Goal: Information Seeking & Learning: Learn about a topic

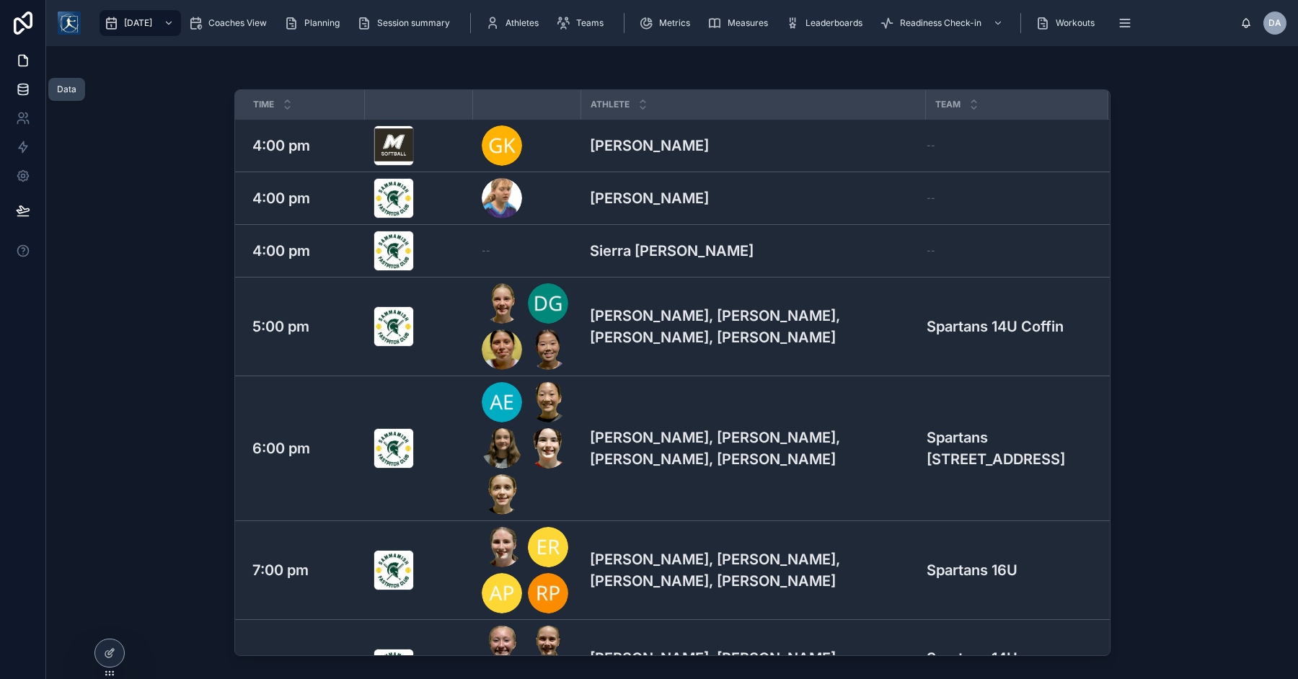
click at [23, 88] on icon at bounding box center [22, 86] width 9 height 4
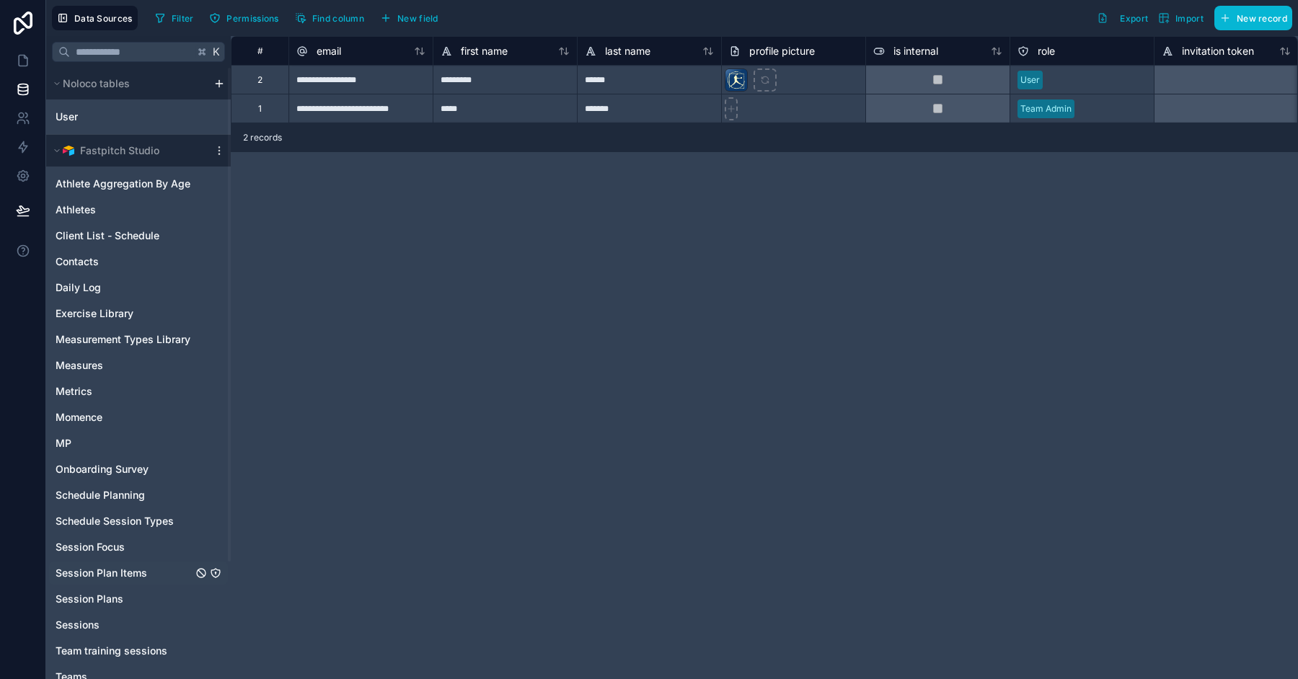
click at [120, 566] on span "Session Plan Items" at bounding box center [102, 573] width 92 height 14
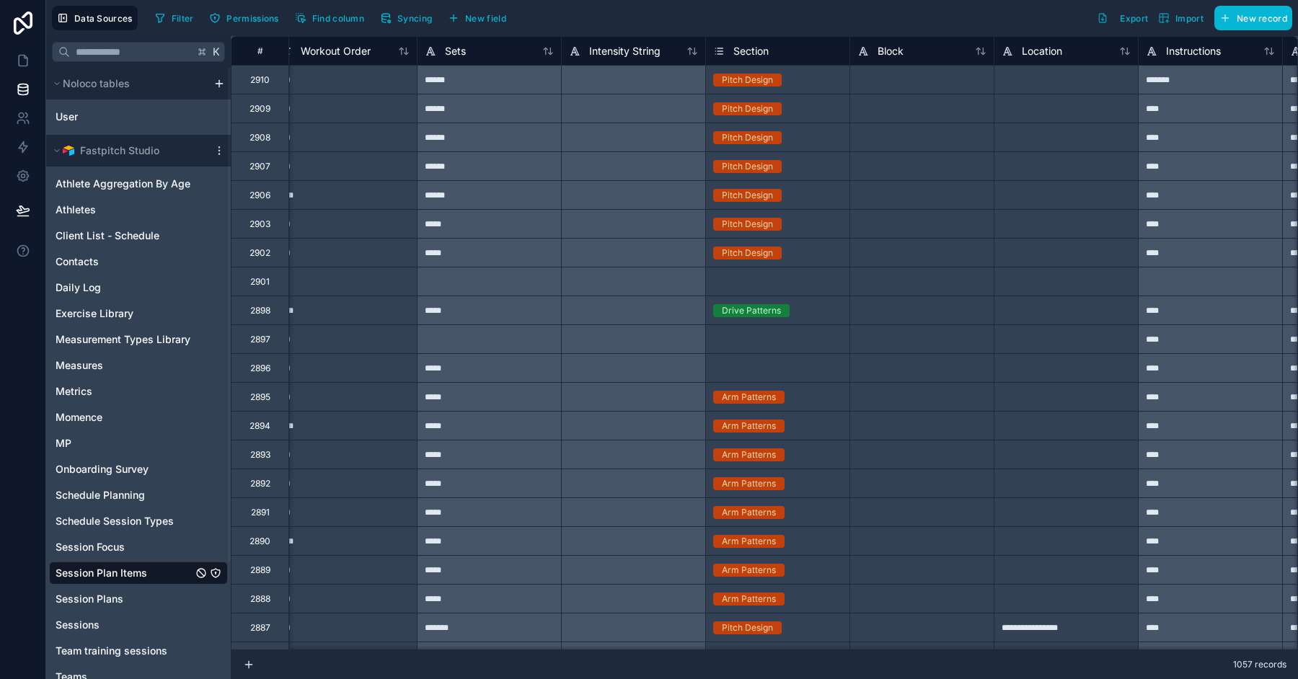
scroll to position [0, 2336]
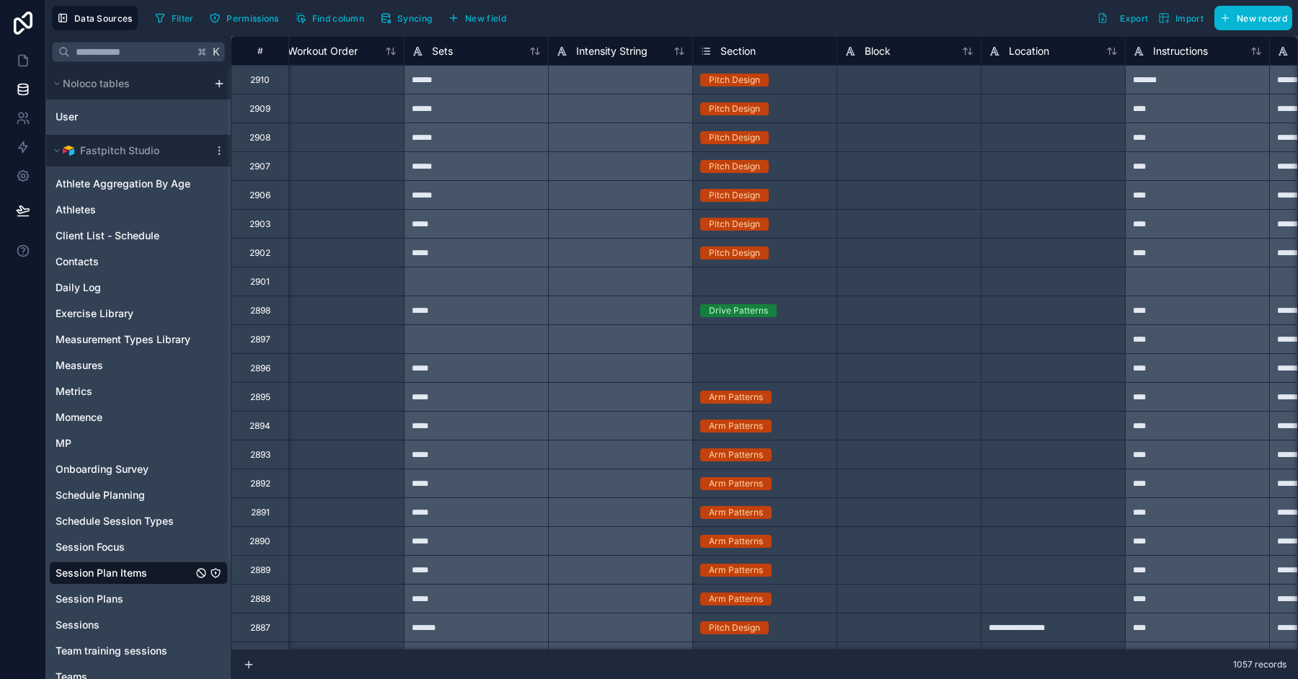
click at [777, 56] on div "Section" at bounding box center [764, 51] width 129 height 17
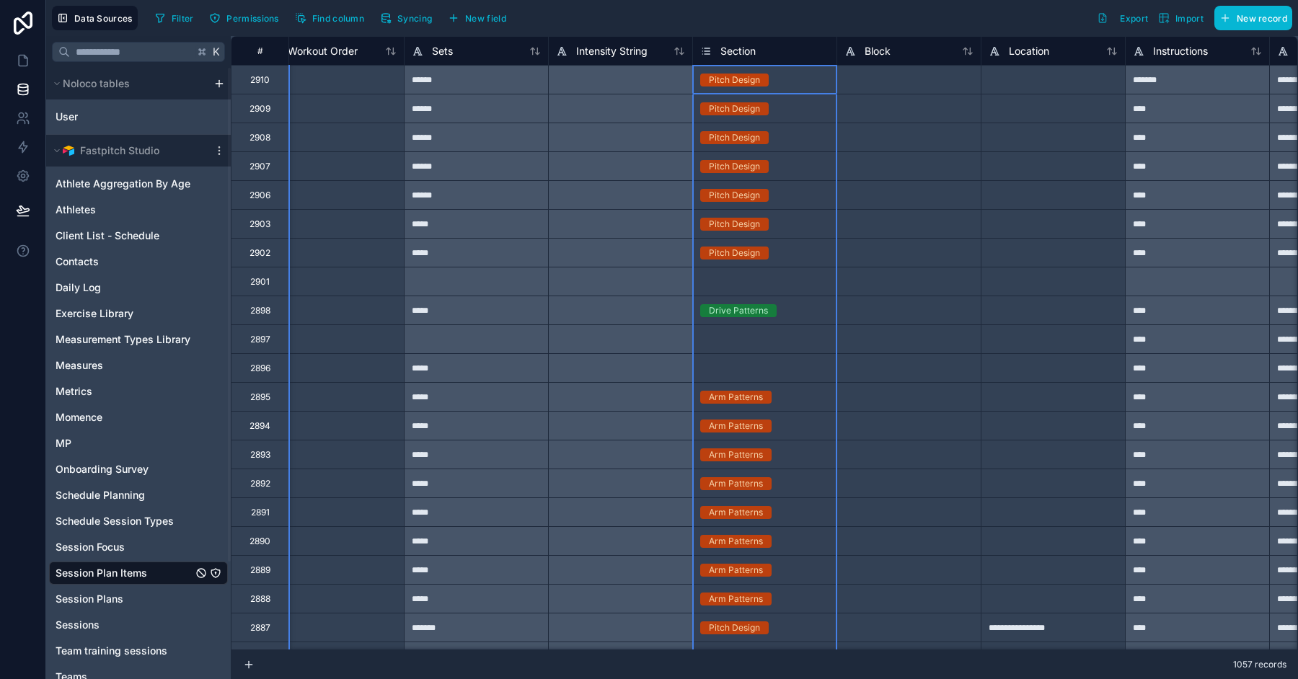
click at [777, 56] on div "Section" at bounding box center [764, 51] width 129 height 17
click at [750, 48] on span "Section" at bounding box center [737, 51] width 35 height 14
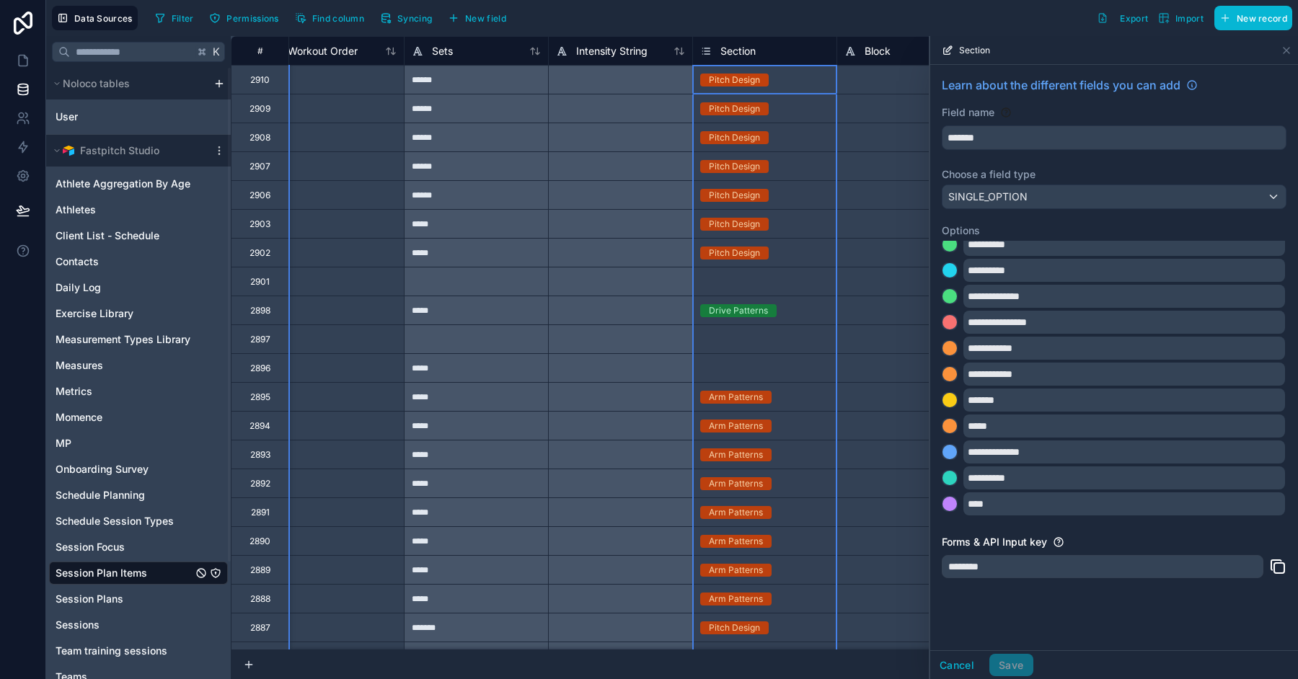
scroll to position [502, 0]
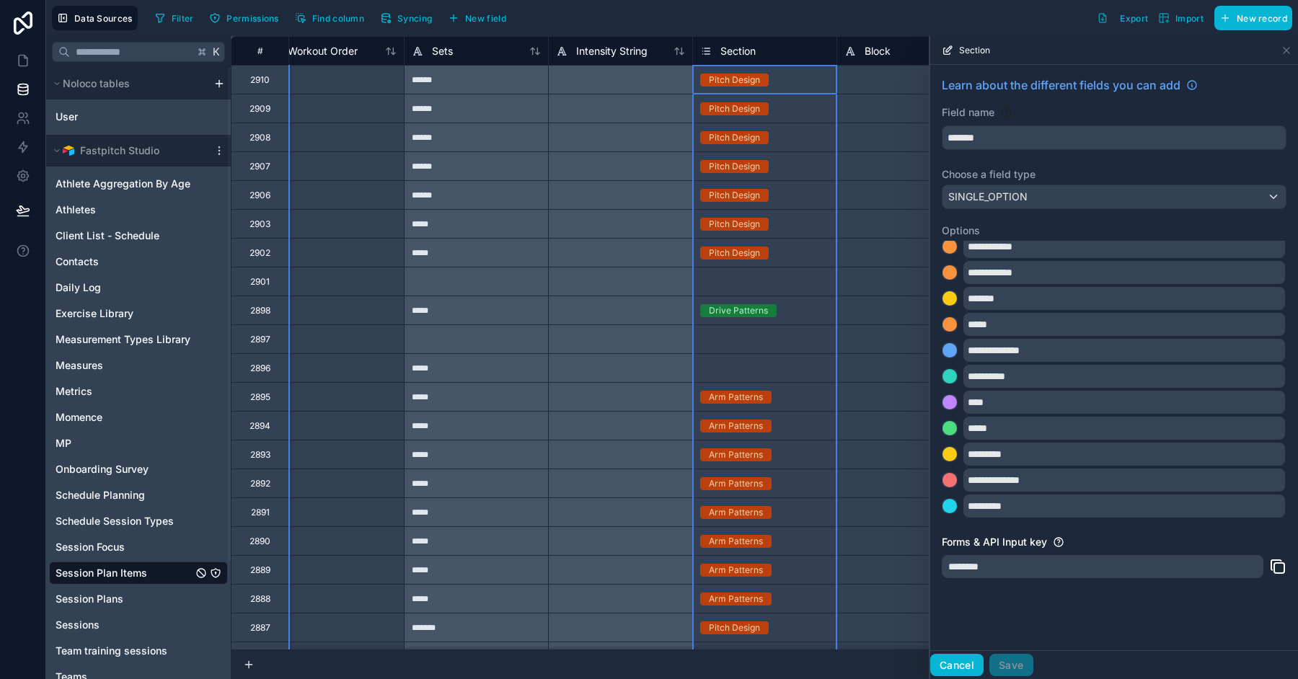
click at [963, 668] on button "Cancel" at bounding box center [956, 665] width 53 height 23
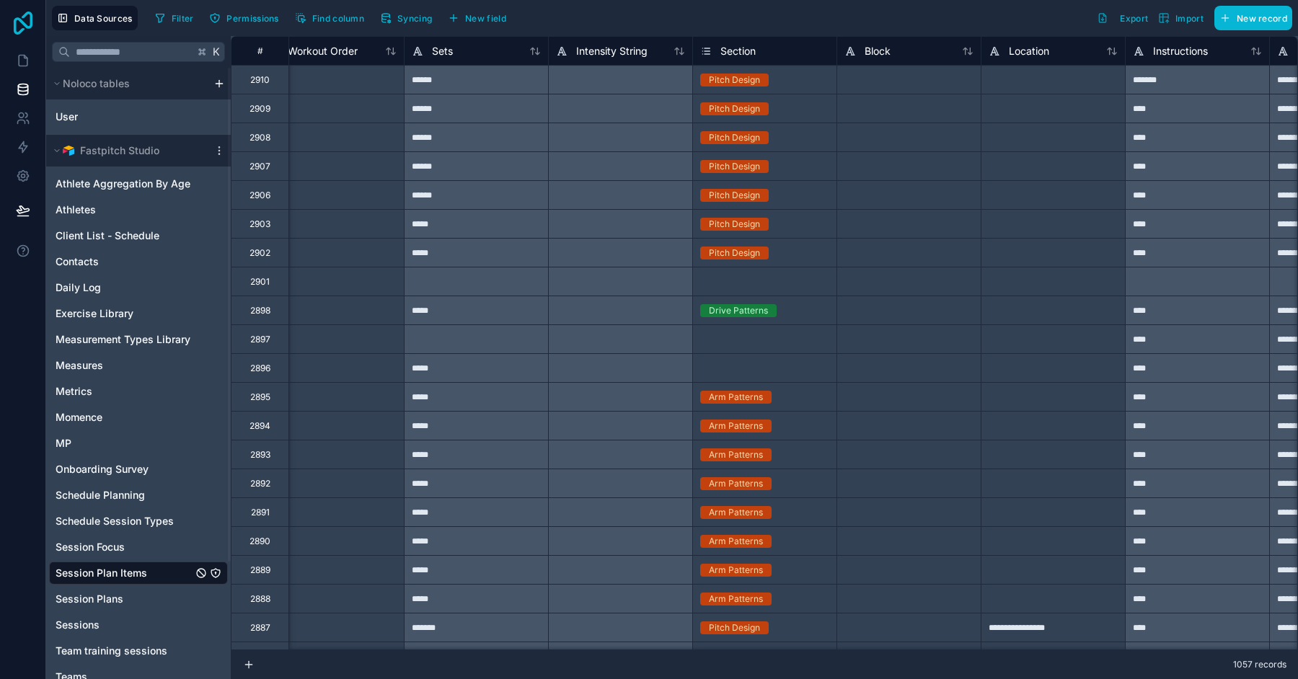
click at [23, 34] on icon at bounding box center [23, 23] width 29 height 23
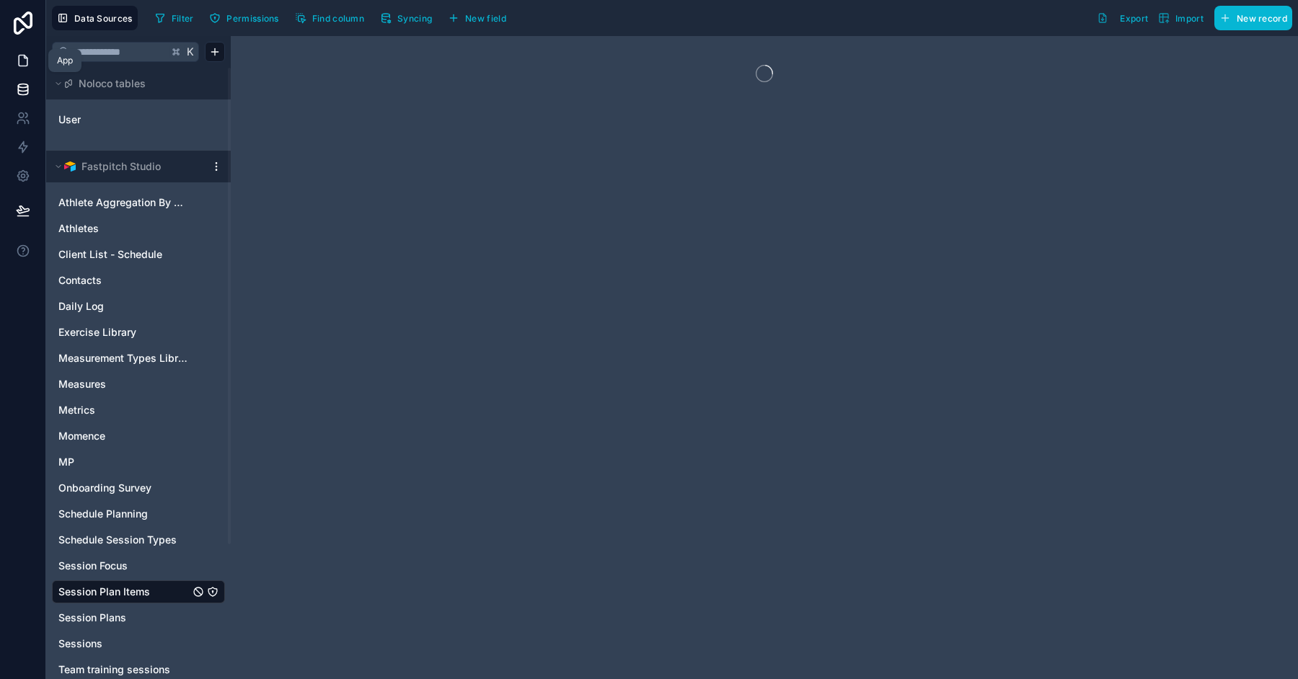
click at [22, 59] on icon at bounding box center [23, 60] width 14 height 14
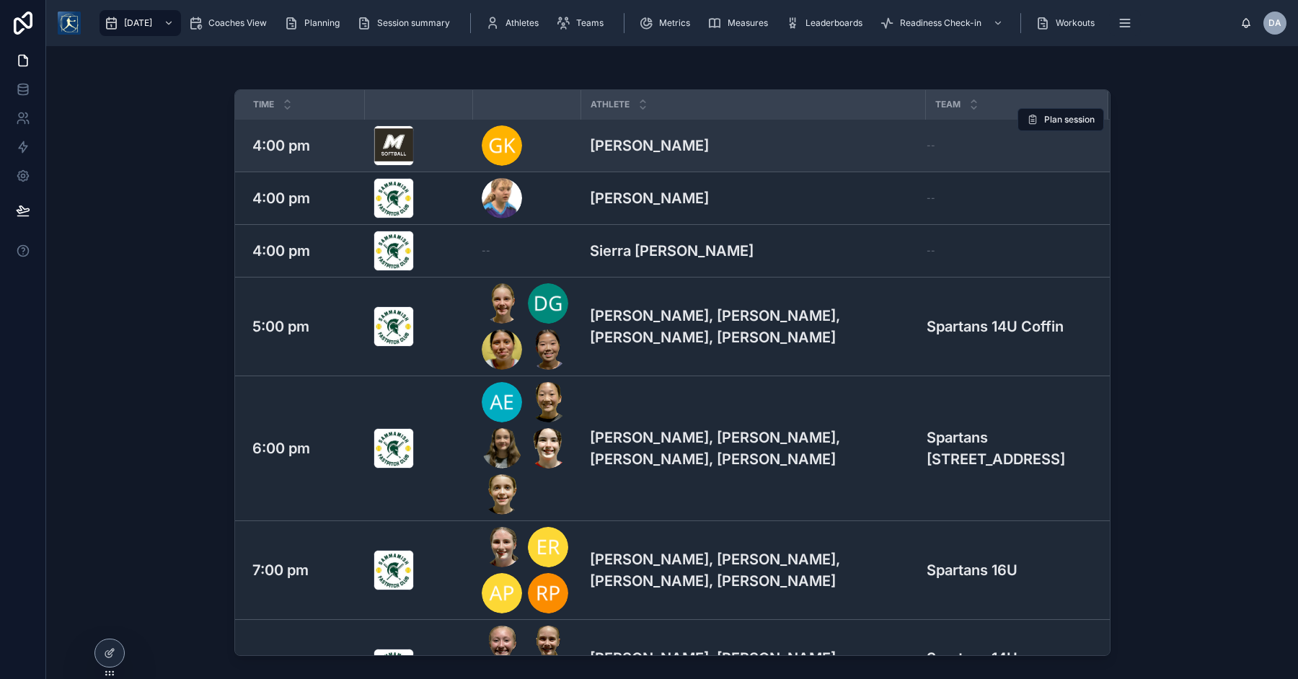
click at [671, 156] on h3 "[PERSON_NAME]" at bounding box center [649, 146] width 119 height 22
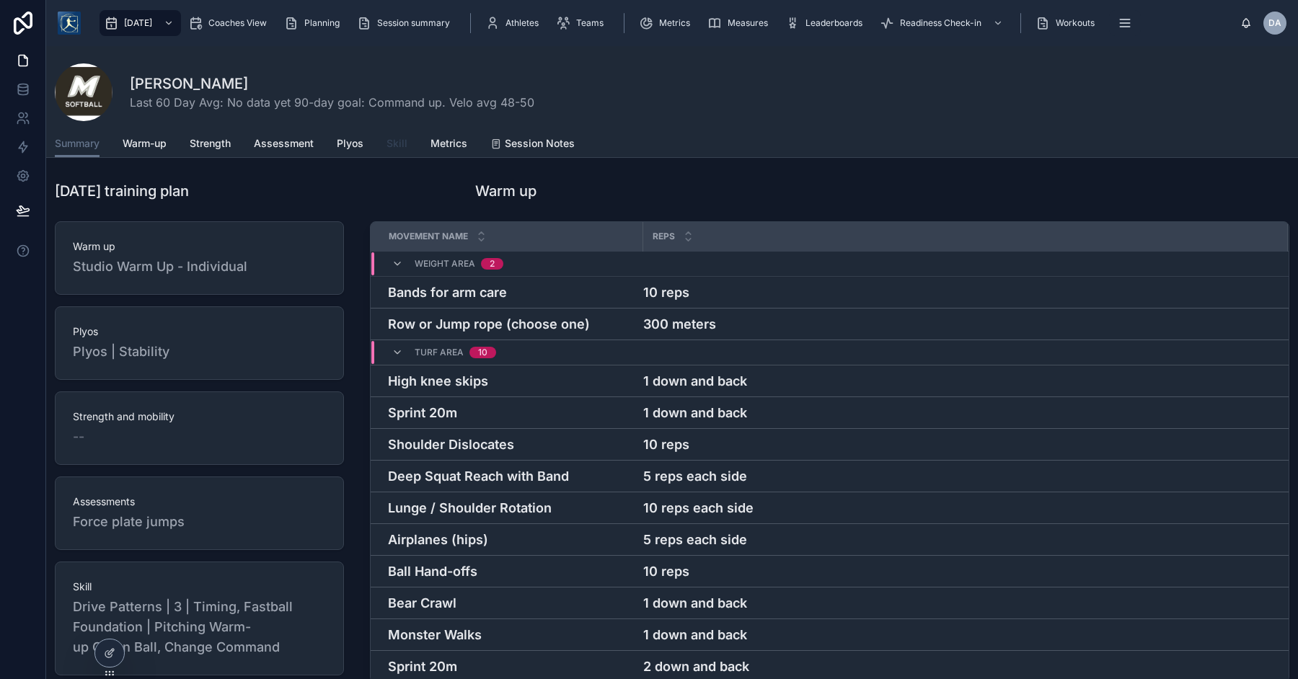
click at [400, 141] on span "Skill" at bounding box center [396, 143] width 21 height 14
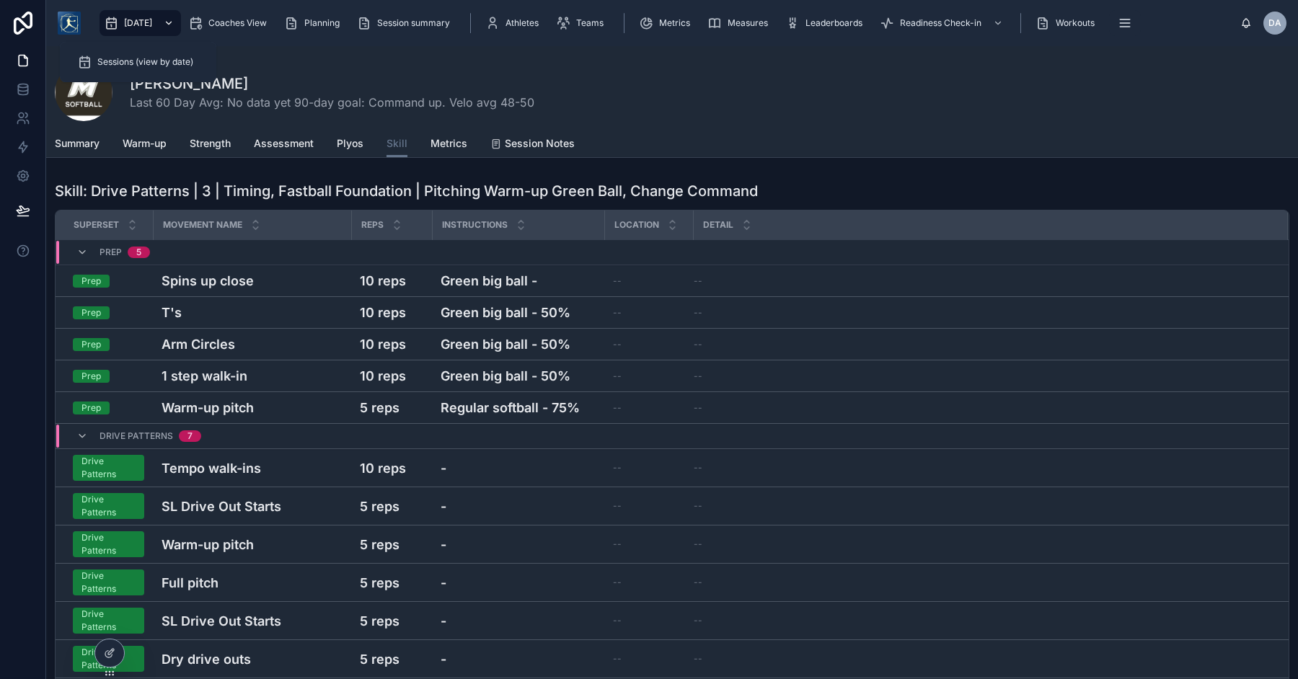
click at [114, 27] on icon "scrollable content" at bounding box center [111, 23] width 14 height 14
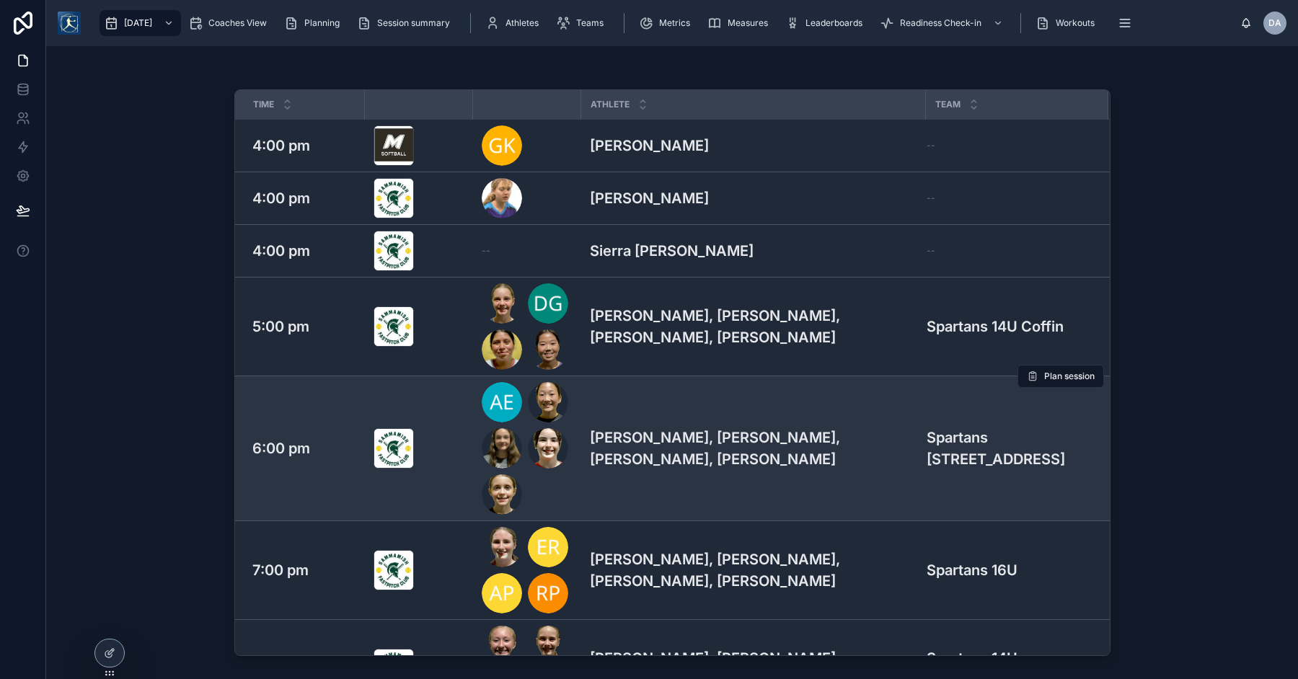
scroll to position [63, 0]
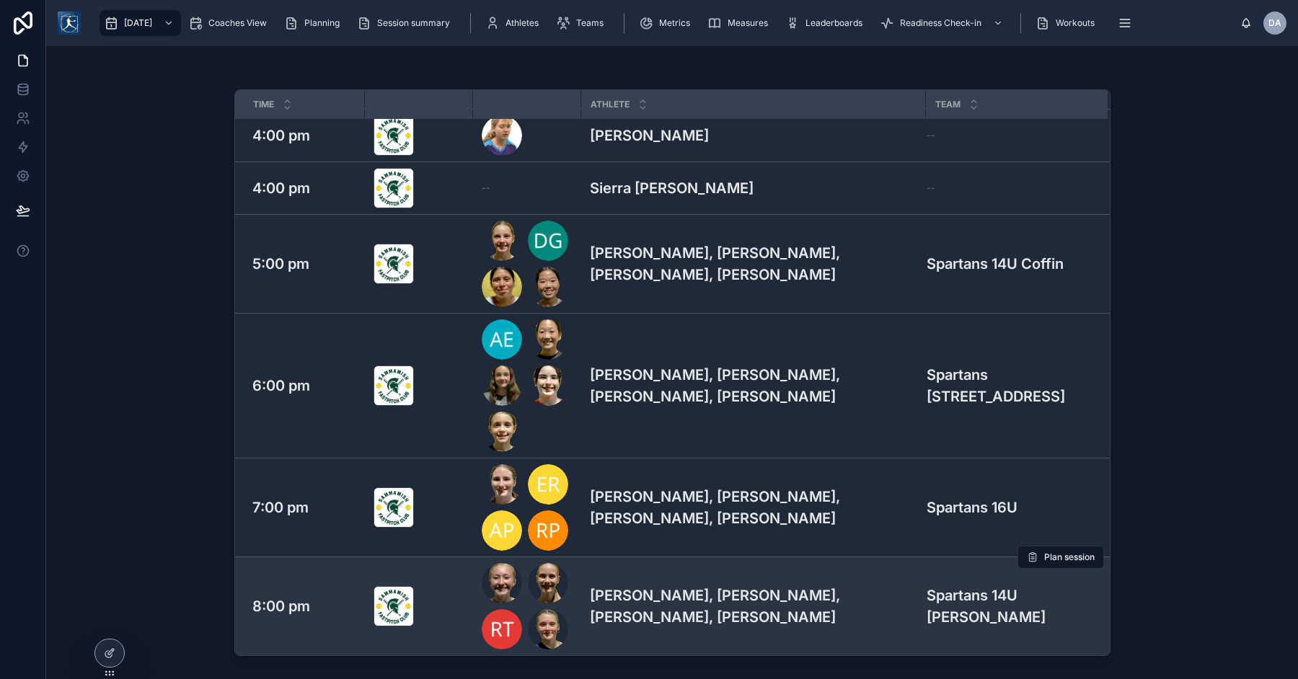
click at [637, 618] on h3 "[PERSON_NAME], [PERSON_NAME], [PERSON_NAME], [PERSON_NAME]" at bounding box center [753, 606] width 327 height 43
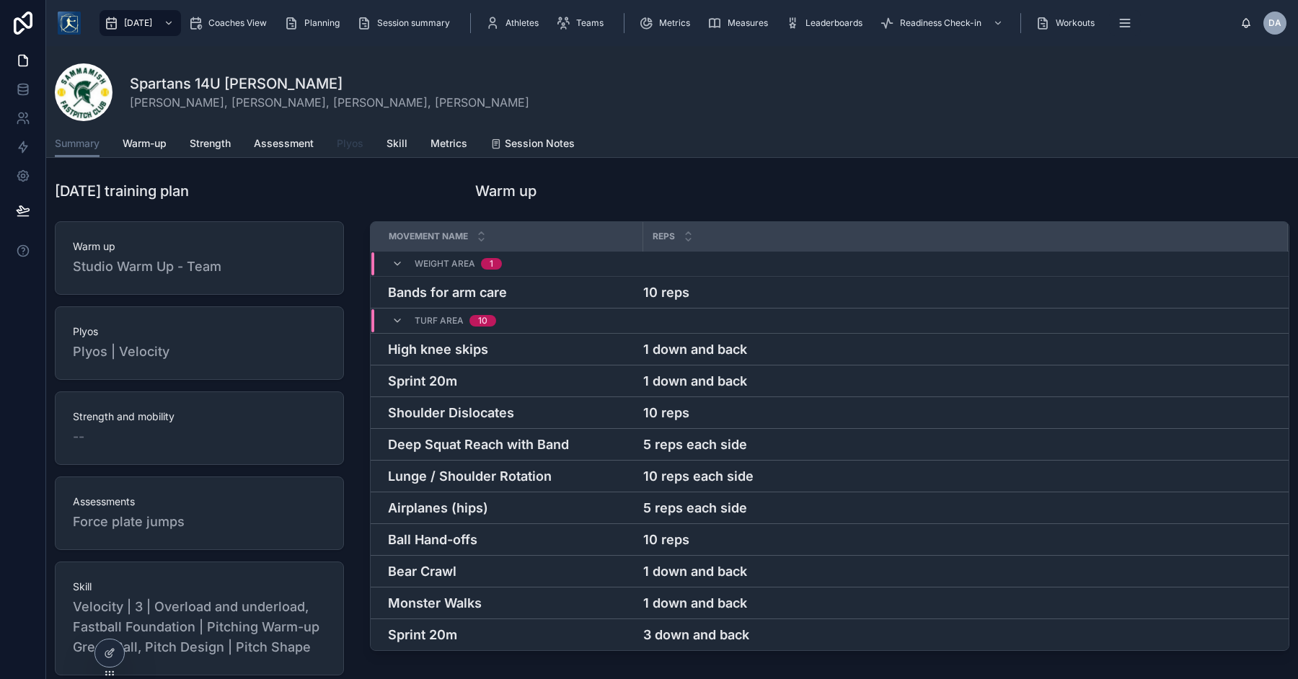
click at [352, 156] on link "Plyos" at bounding box center [350, 145] width 27 height 29
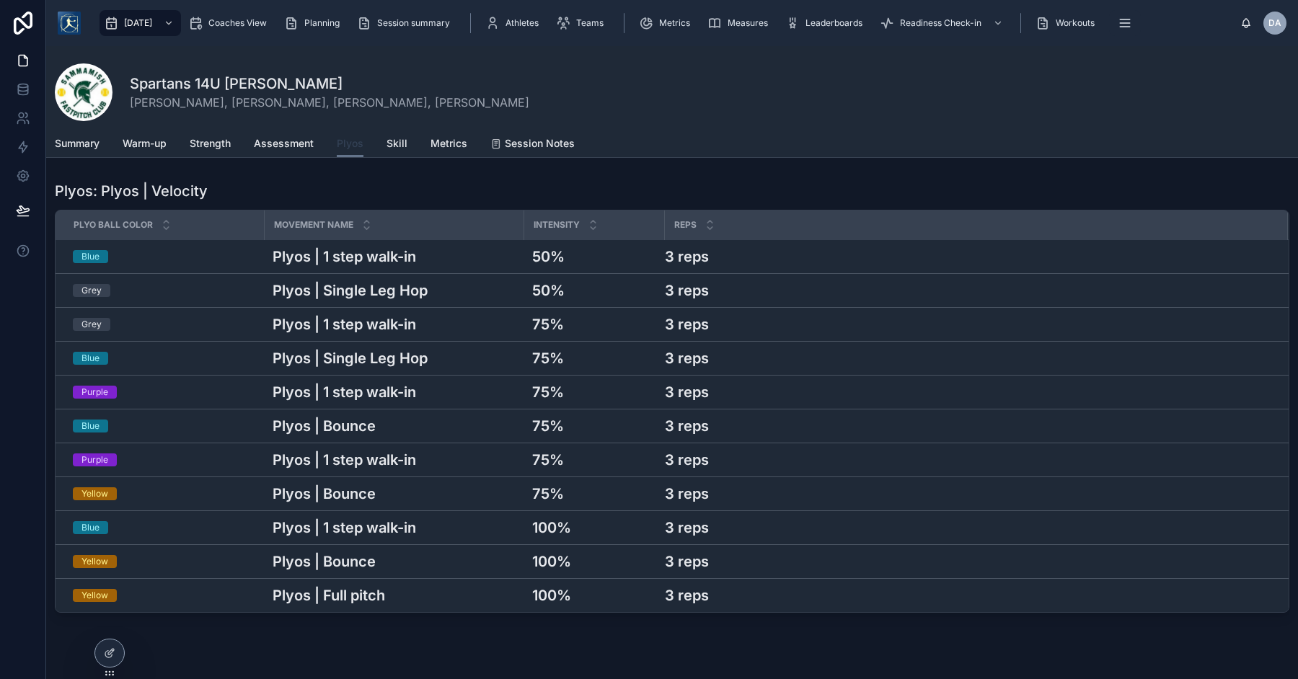
scroll to position [32, 0]
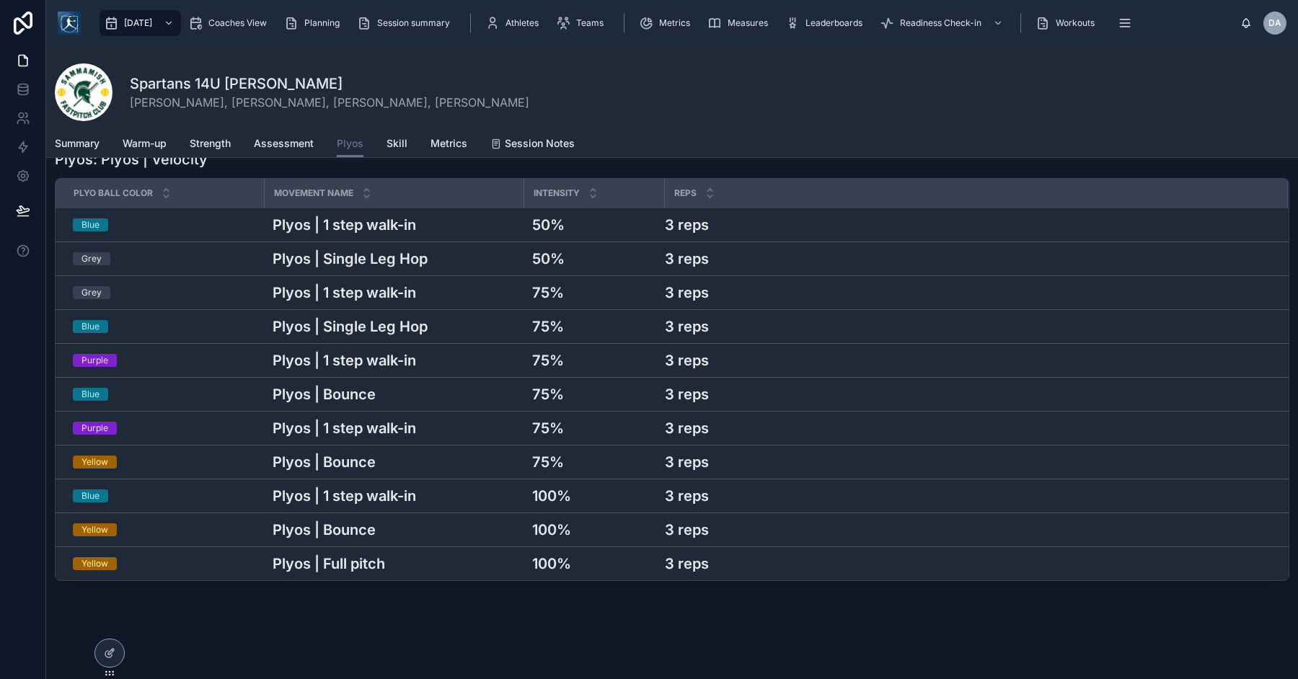
click at [412, 149] on div "Summary Warm-up Strength Assessment Plyos Skill Metrics Session Notes" at bounding box center [672, 143] width 1234 height 27
click at [396, 141] on span "Skill" at bounding box center [396, 143] width 21 height 14
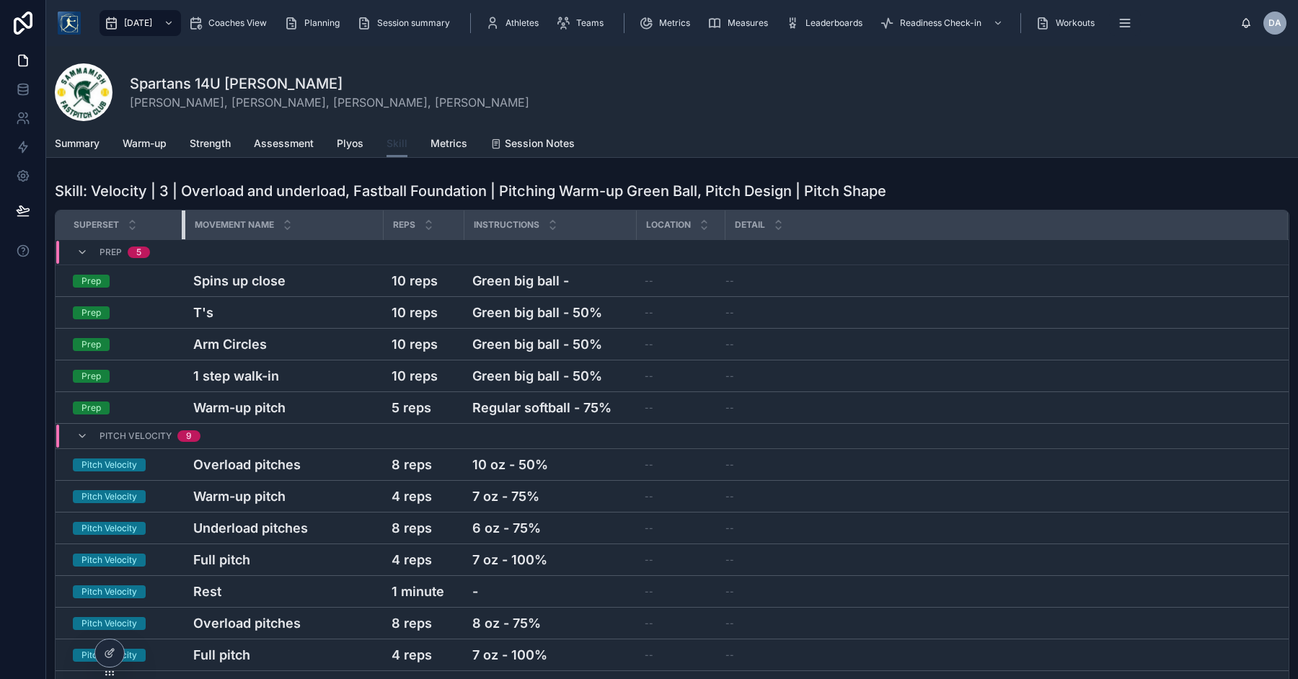
drag, startPoint x: 151, startPoint y: 220, endPoint x: 178, endPoint y: 221, distance: 26.7
click at [182, 221] on div at bounding box center [185, 225] width 6 height 29
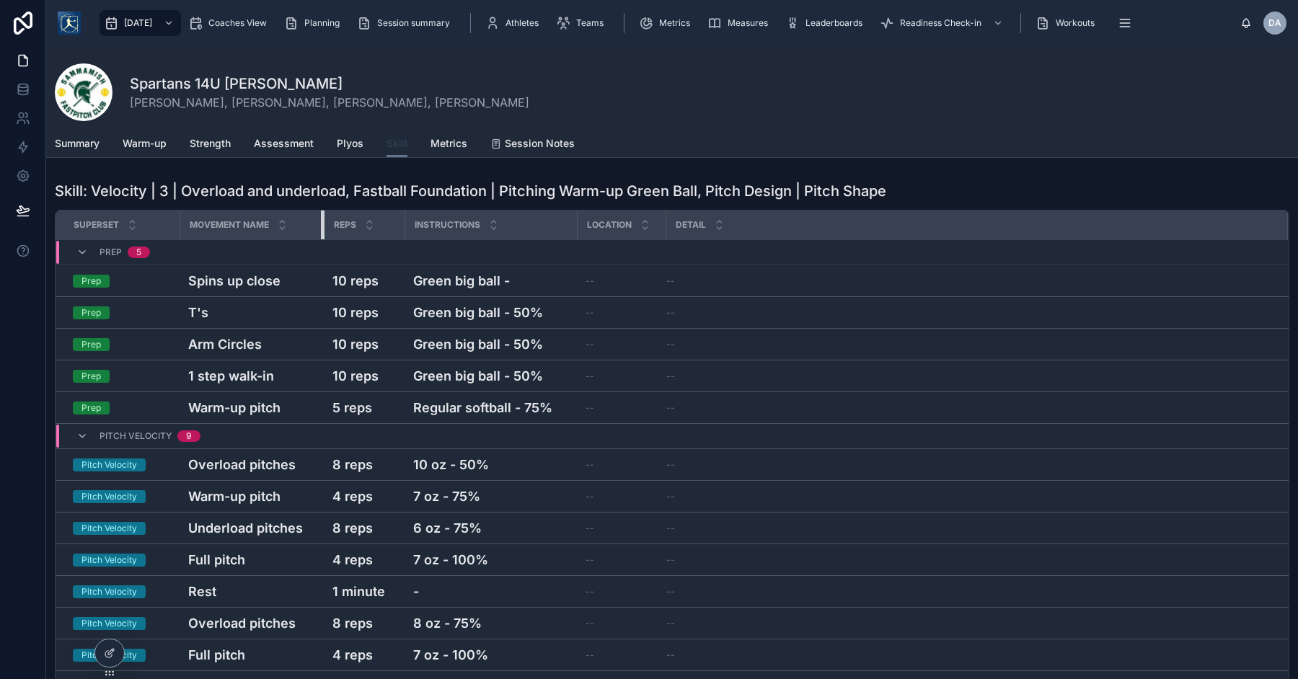
drag, startPoint x: 377, startPoint y: 222, endPoint x: 323, endPoint y: 225, distance: 54.2
click at [323, 225] on tr "Superset Movement Name Reps Instructions Location Detail" at bounding box center [672, 226] width 1233 height 30
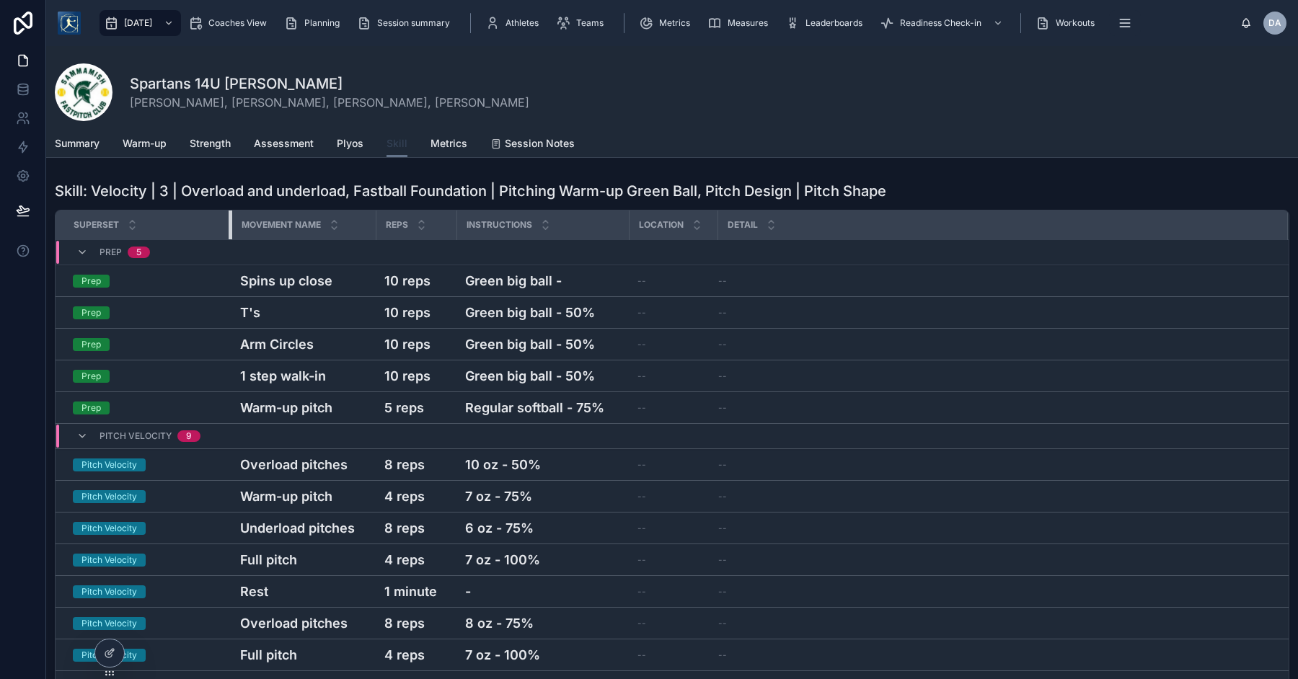
drag, startPoint x: 177, startPoint y: 223, endPoint x: 229, endPoint y: 221, distance: 51.9
click at [229, 221] on div at bounding box center [232, 225] width 6 height 29
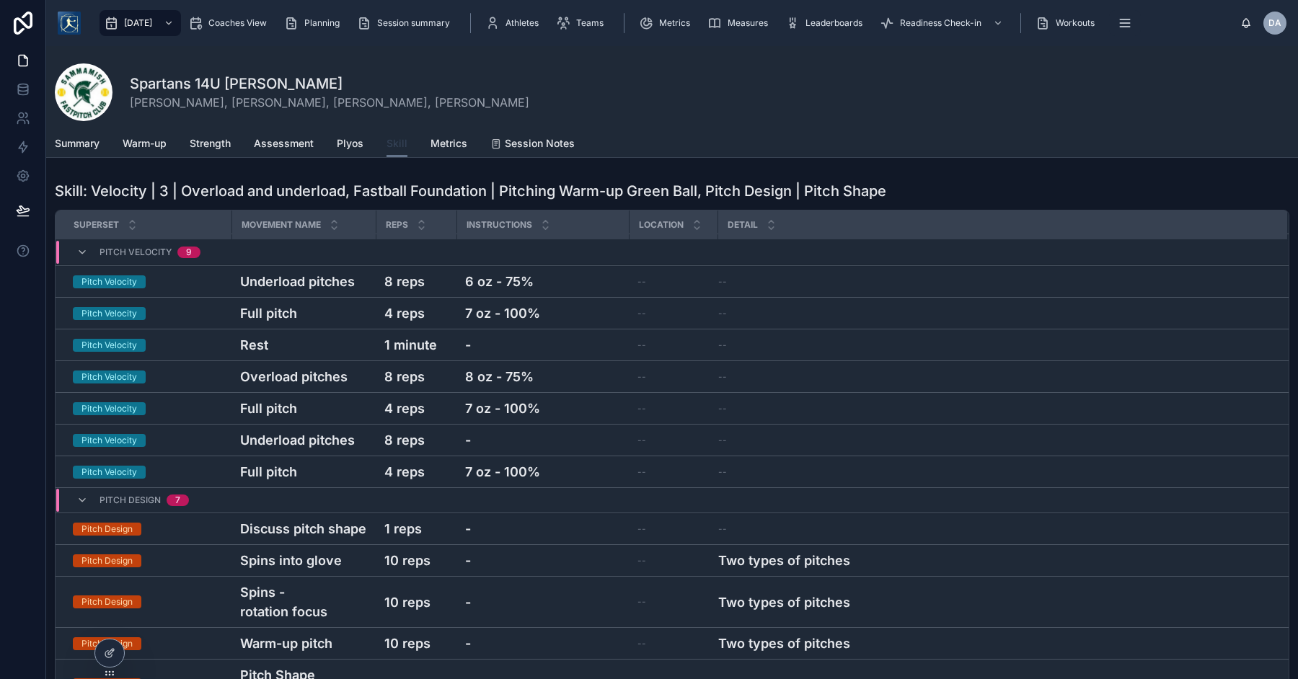
scroll to position [300, 0]
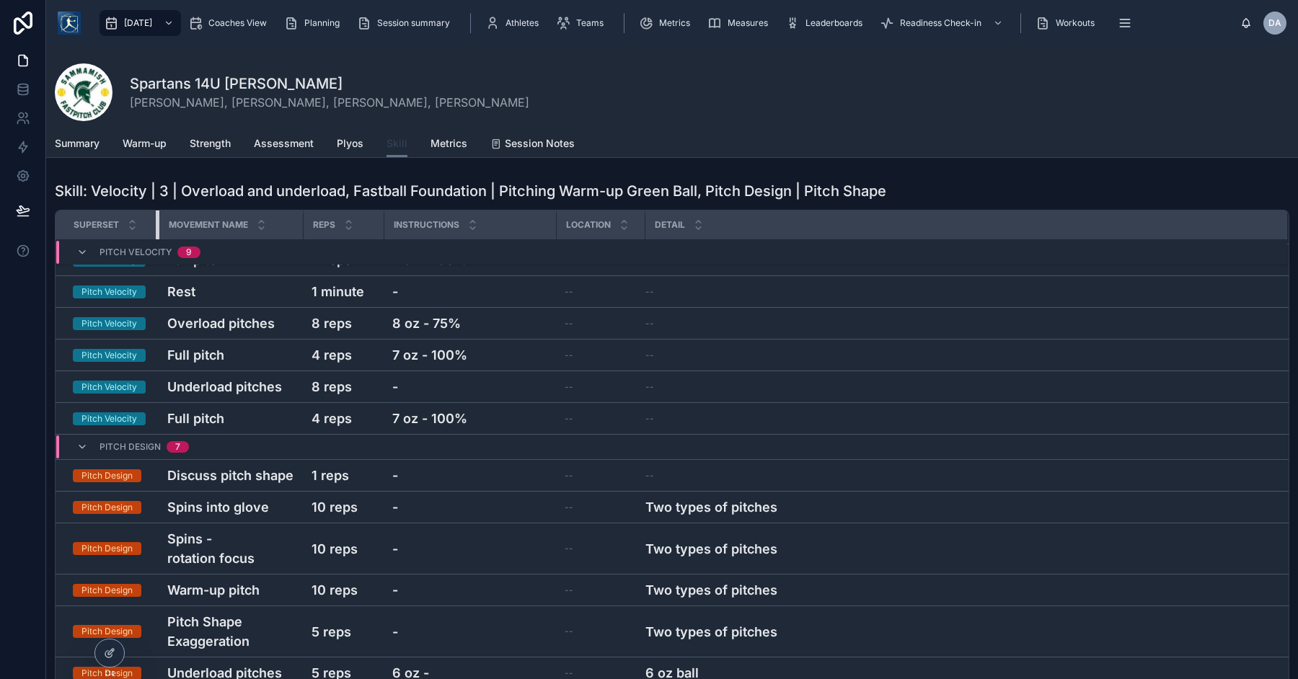
drag, startPoint x: 230, startPoint y: 221, endPoint x: 157, endPoint y: 219, distance: 72.8
click at [157, 219] on div at bounding box center [159, 225] width 6 height 29
drag, startPoint x: 553, startPoint y: 224, endPoint x: 500, endPoint y: 226, distance: 53.4
click at [501, 226] on div at bounding box center [504, 225] width 6 height 29
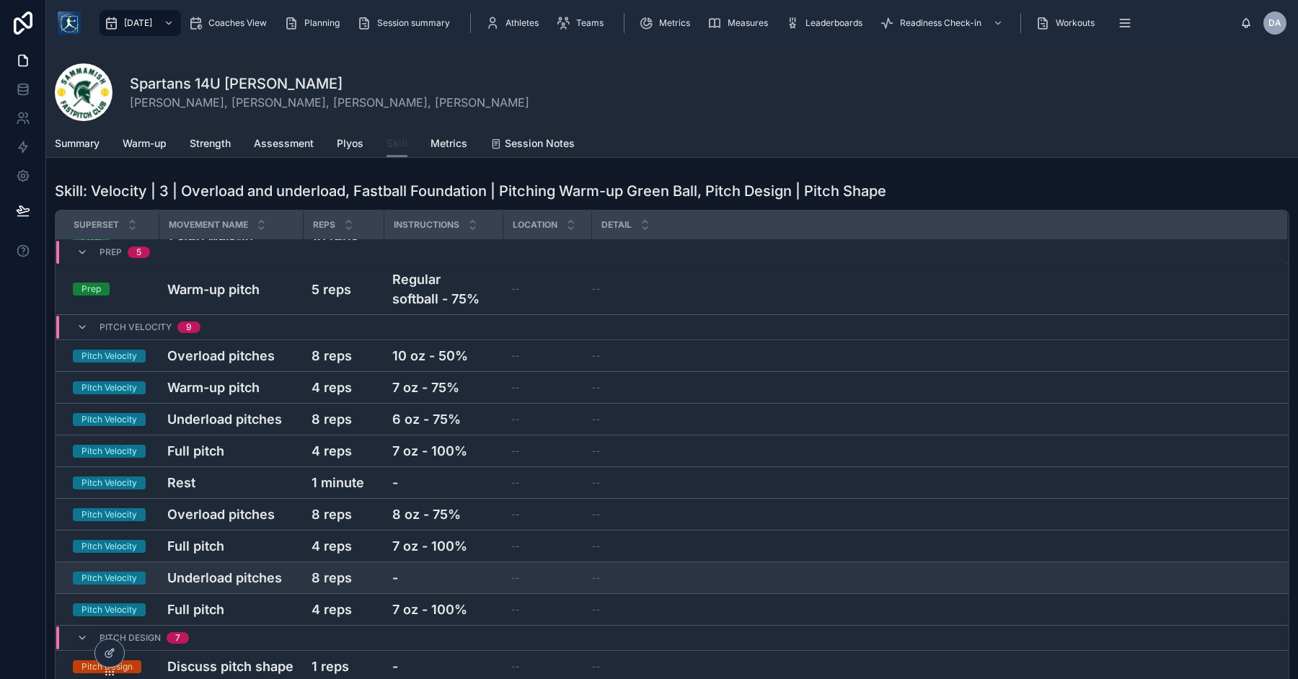
scroll to position [0, 0]
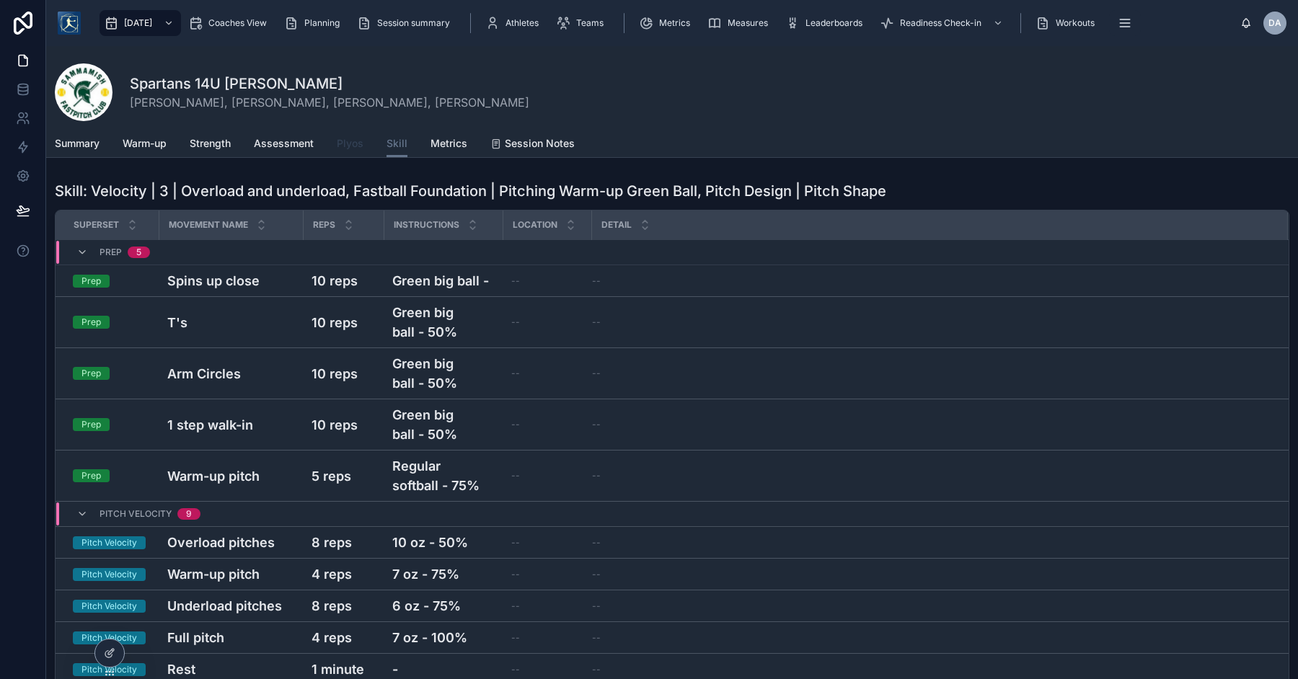
click at [358, 144] on span "Plyos" at bounding box center [350, 143] width 27 height 14
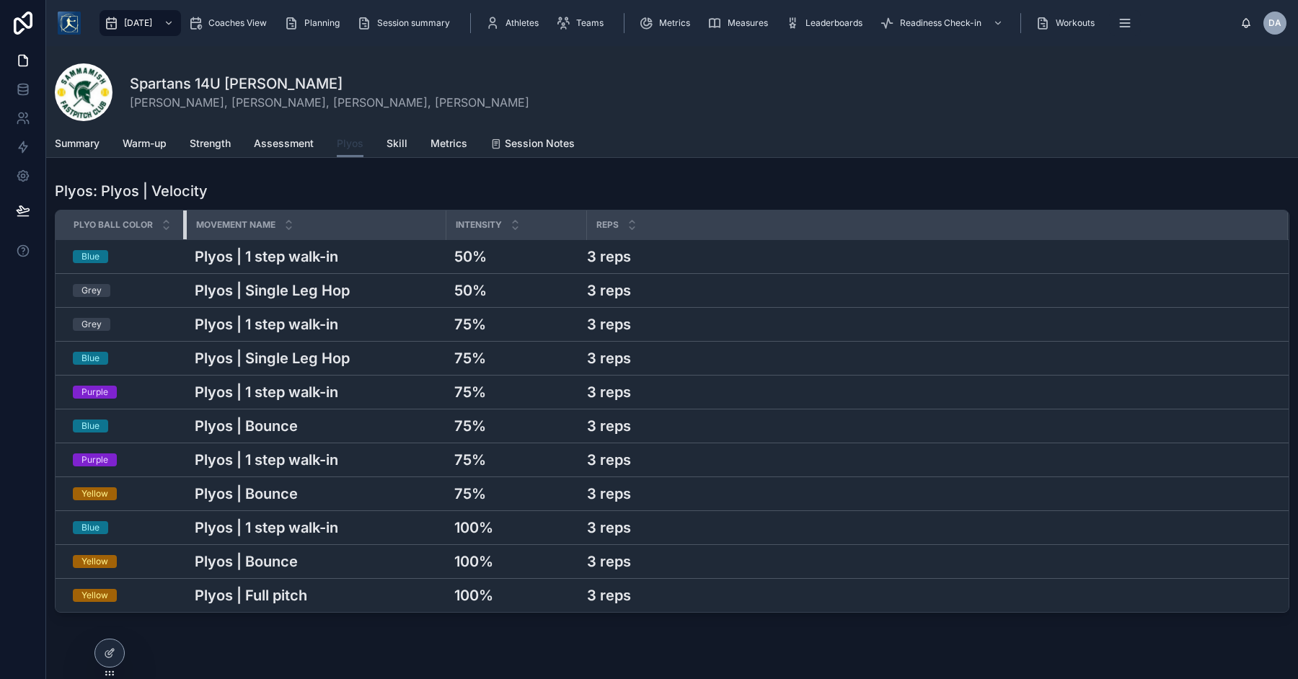
drag, startPoint x: 262, startPoint y: 225, endPoint x: 182, endPoint y: 227, distance: 80.8
click at [183, 227] on div at bounding box center [186, 225] width 6 height 29
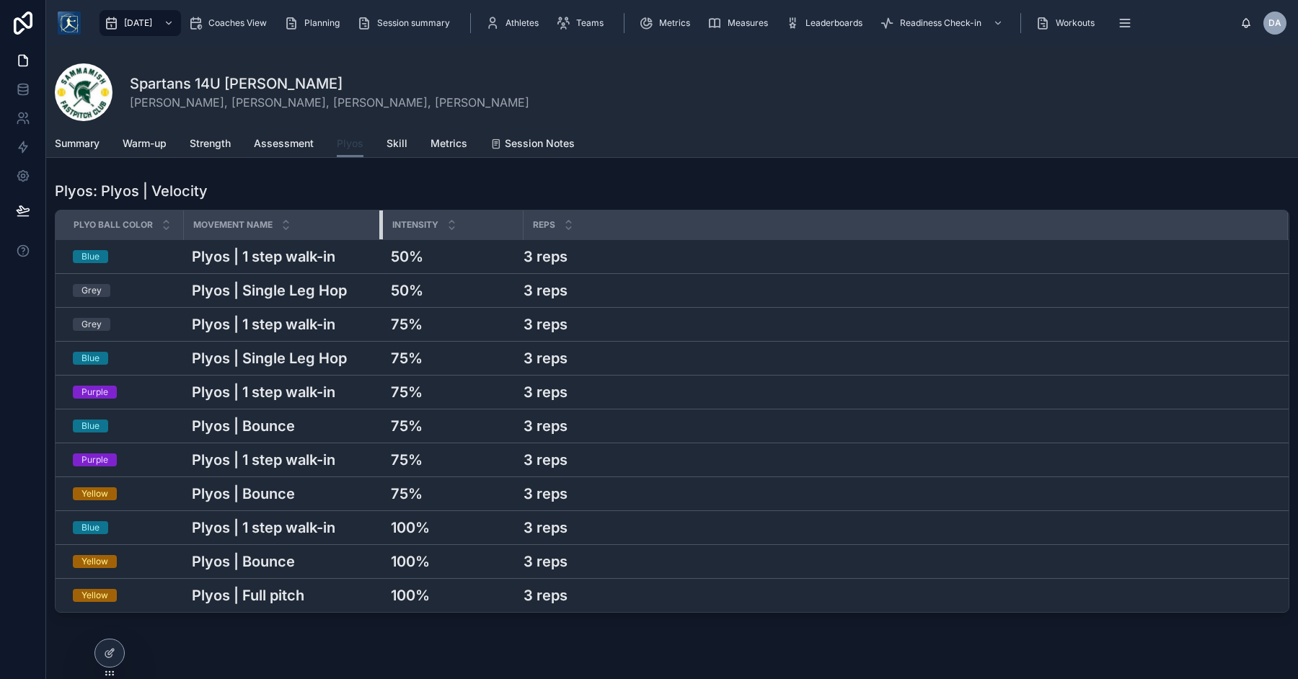
drag, startPoint x: 441, startPoint y: 221, endPoint x: 380, endPoint y: 226, distance: 60.8
click at [380, 226] on div at bounding box center [382, 225] width 6 height 29
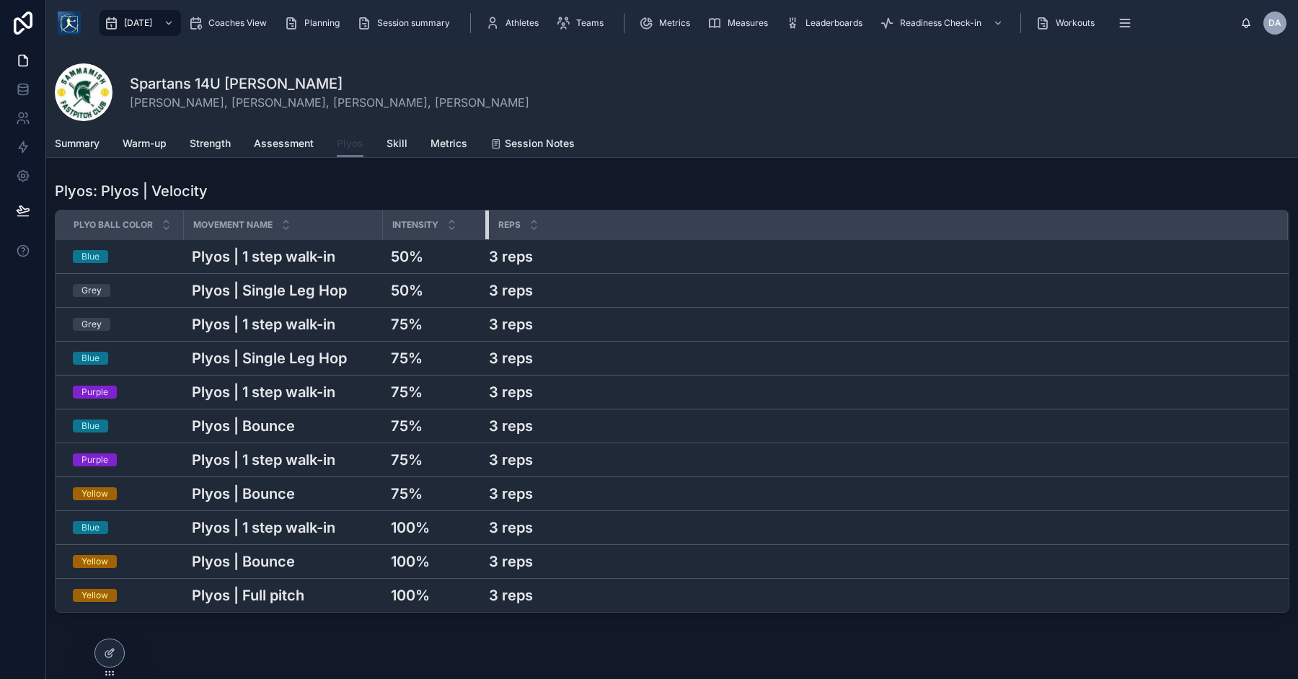
drag, startPoint x: 521, startPoint y: 224, endPoint x: 485, endPoint y: 224, distance: 36.1
click at [485, 224] on div at bounding box center [488, 225] width 6 height 29
click at [402, 146] on span "Skill" at bounding box center [396, 143] width 21 height 14
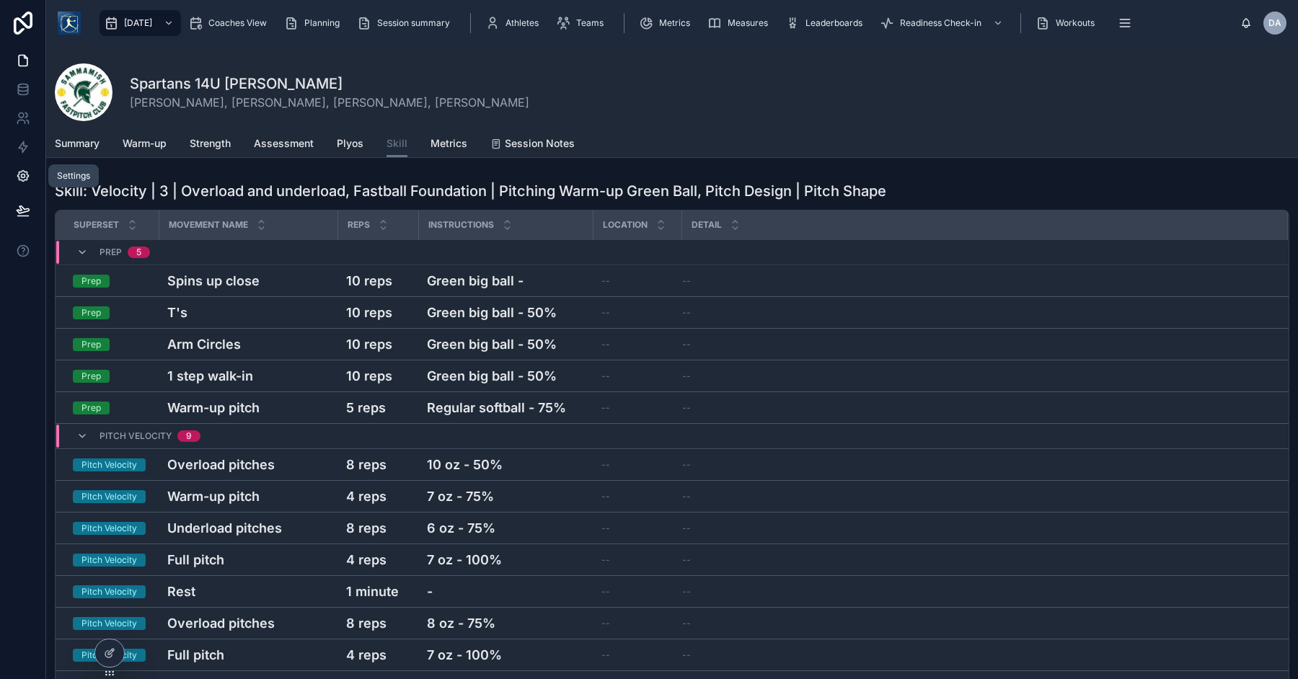
click at [24, 175] on icon at bounding box center [23, 176] width 4 height 4
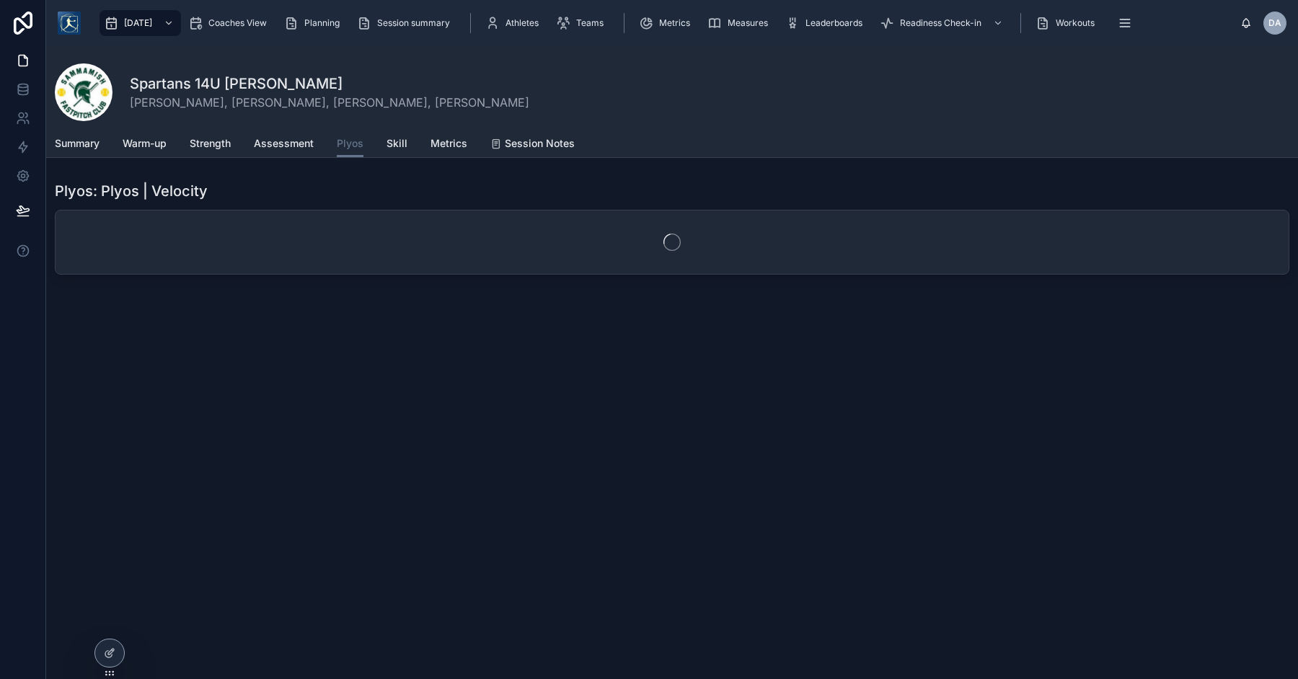
click at [1271, 22] on span "DA" at bounding box center [1274, 23] width 13 height 12
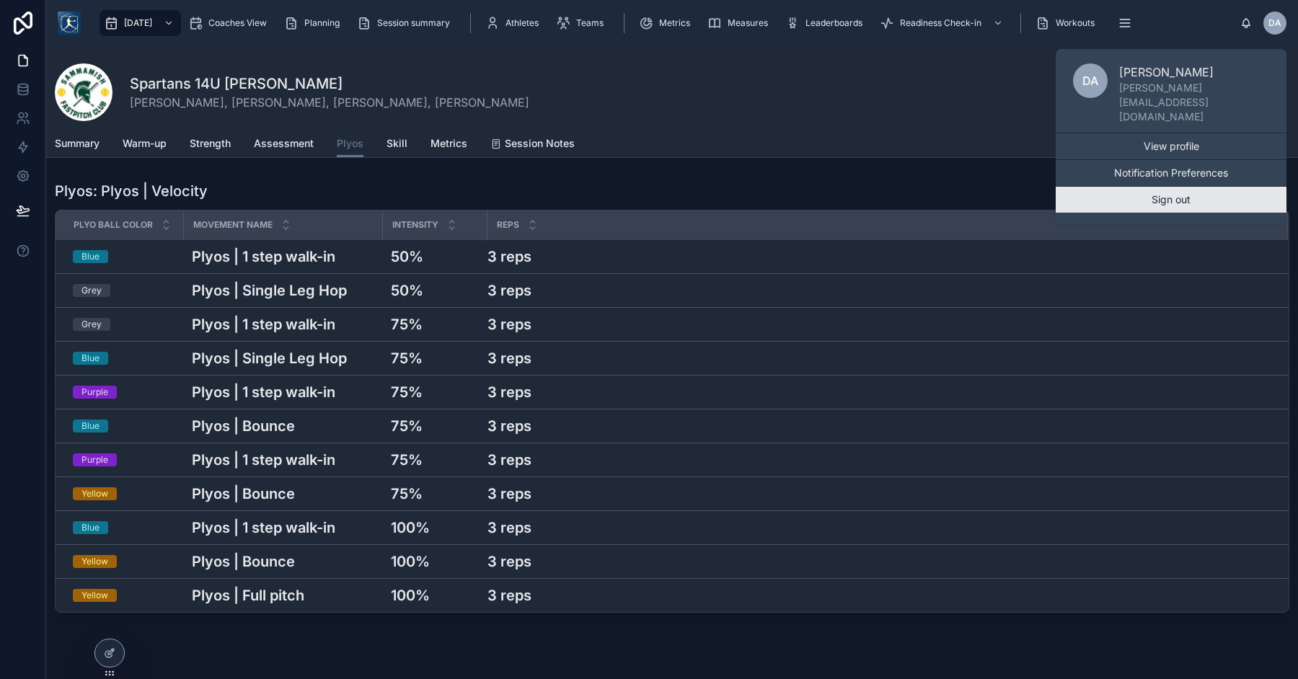
click at [1201, 187] on button "Sign out" at bounding box center [1171, 200] width 231 height 26
